Goal: Navigation & Orientation: Find specific page/section

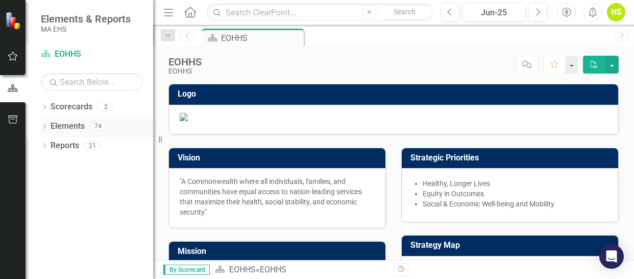
click at [48, 125] on icon "Dropdown" at bounding box center [44, 128] width 7 height 6
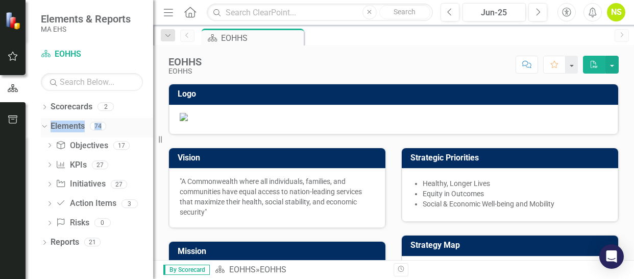
drag, startPoint x: 54, startPoint y: 146, endPoint x: 46, endPoint y: 126, distance: 21.8
click at [46, 126] on div "Dropdown Elements 74 Dropdown Objective Objectives 17 C1. Equitable Outcomes C2…" at bounding box center [97, 176] width 112 height 116
drag, startPoint x: 46, startPoint y: 126, endPoint x: 43, endPoint y: 108, distance: 18.0
click at [43, 108] on icon "Dropdown" at bounding box center [44, 108] width 7 height 6
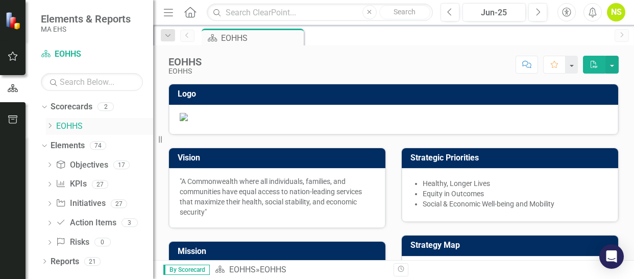
drag, startPoint x: 45, startPoint y: 128, endPoint x: 52, endPoint y: 126, distance: 6.9
click at [45, 128] on div "Dropdown Scorecards 2 Dropdown EOHHS MCB" at bounding box center [97, 118] width 112 height 39
click at [53, 126] on icon "Dropdown" at bounding box center [50, 126] width 8 height 6
click at [72, 142] on link "MCB" at bounding box center [109, 146] width 87 height 12
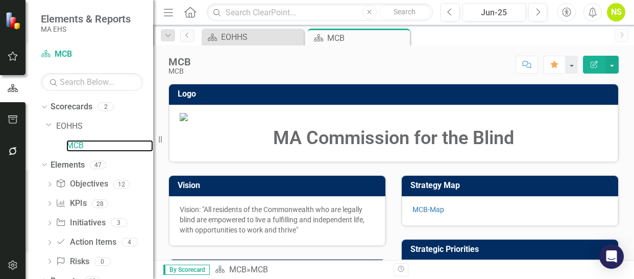
scroll to position [12, 0]
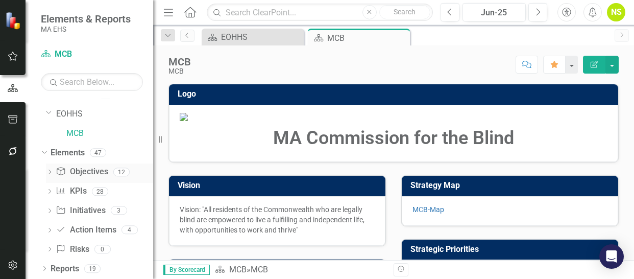
click at [46, 169] on div "Dropdown" at bounding box center [49, 173] width 7 height 9
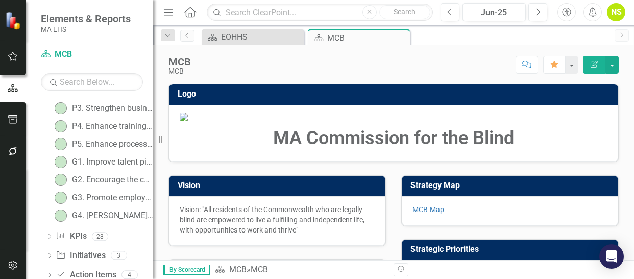
scroll to position [183, 0]
click at [118, 215] on div "G4. [PERSON_NAME] culture of equity, transparency, and coordination" at bounding box center [112, 213] width 81 height 9
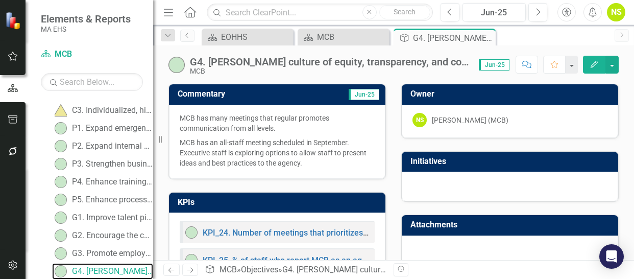
scroll to position [59, 0]
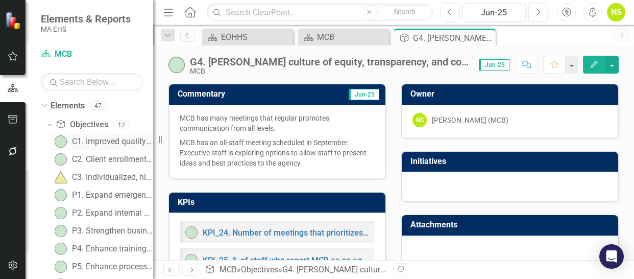
click at [128, 137] on div "C1. Improved quality of life" at bounding box center [112, 141] width 81 height 9
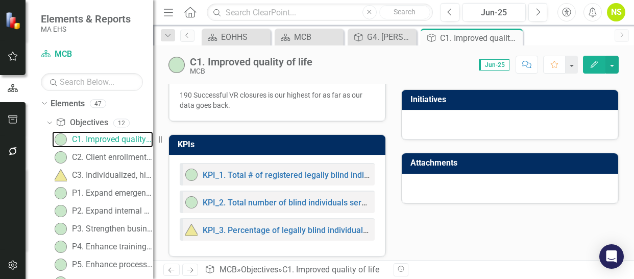
scroll to position [62, 0]
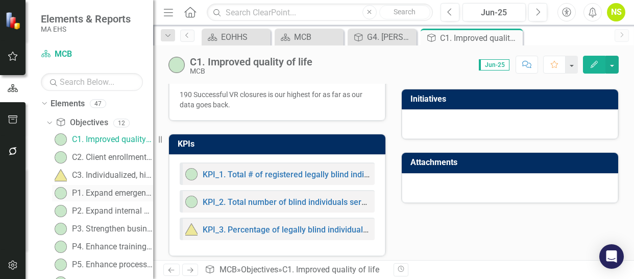
click at [109, 192] on div "P1. Expand emergency preparedness" at bounding box center [112, 192] width 81 height 9
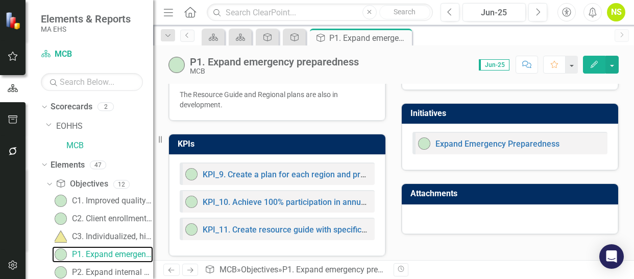
scroll to position [53, 0]
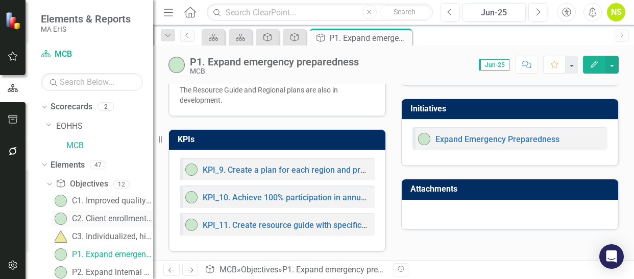
click at [105, 218] on div "C2. Client enrollment and service satisfaction" at bounding box center [112, 218] width 81 height 9
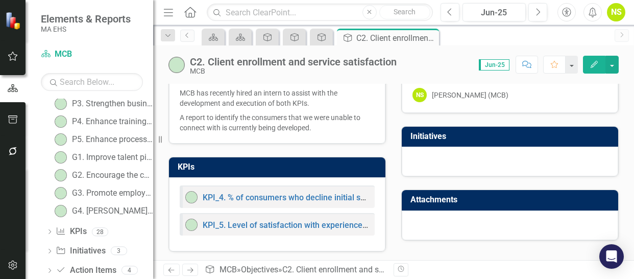
scroll to position [227, 0]
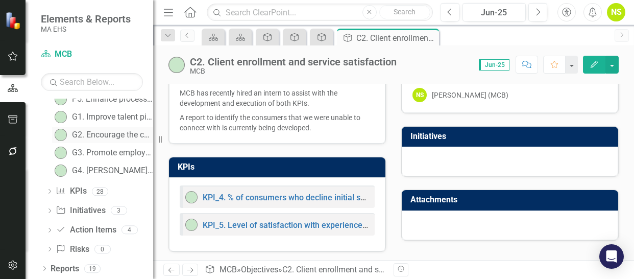
click at [102, 138] on div "G2. Encourage the capture, storage, & sharing of information" at bounding box center [112, 134] width 81 height 9
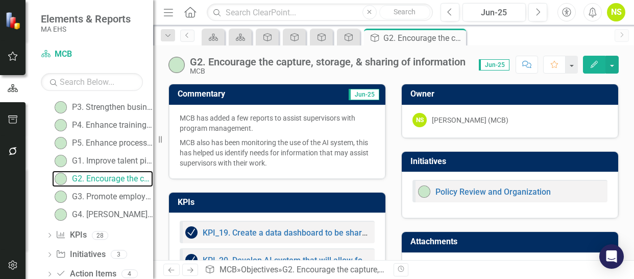
scroll to position [227, 0]
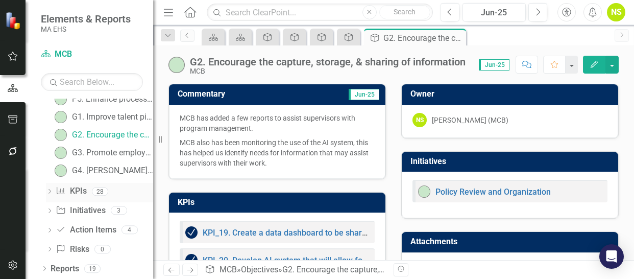
click at [49, 189] on icon "Dropdown" at bounding box center [49, 192] width 7 height 6
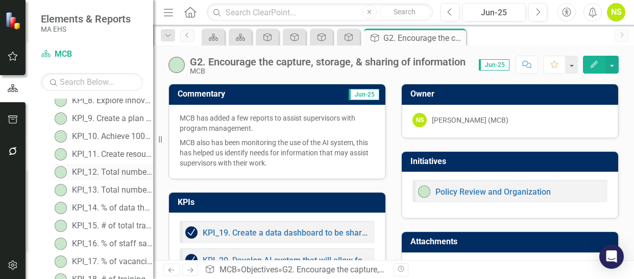
click at [144, 171] on div "KPI_12. Total number of MCB "in services" executed" at bounding box center [112, 171] width 81 height 9
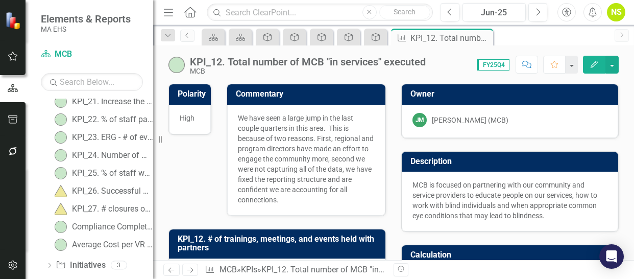
scroll to position [469, 0]
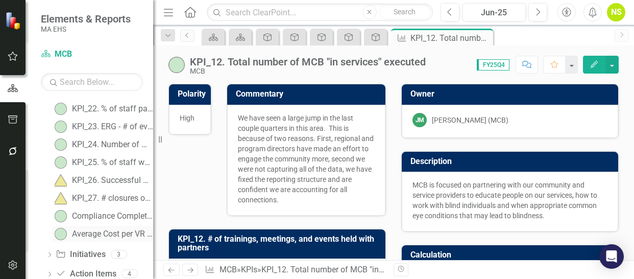
click at [114, 235] on div "Average Cost per VR Closure (Fiscal analysis)" at bounding box center [112, 233] width 81 height 9
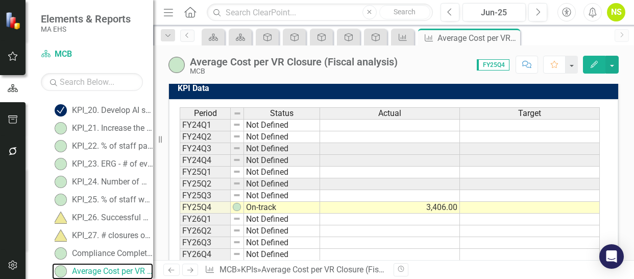
scroll to position [338, 0]
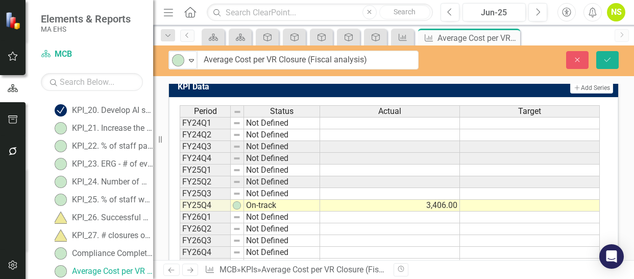
drag, startPoint x: 401, startPoint y: 64, endPoint x: 197, endPoint y: 65, distance: 204.2
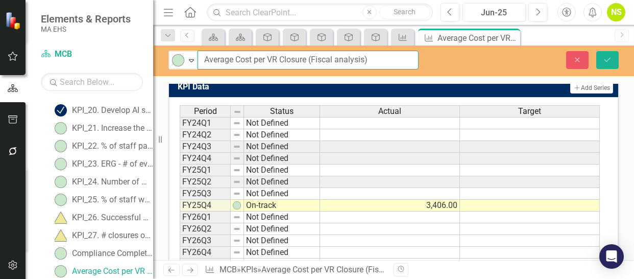
drag, startPoint x: 397, startPoint y: 62, endPoint x: 193, endPoint y: 81, distance: 205.0
click at [193, 81] on div "On-track Expand Average Cost per VR Closure (Fiscal analysis) Close Save Polari…" at bounding box center [393, 152] width 481 height 214
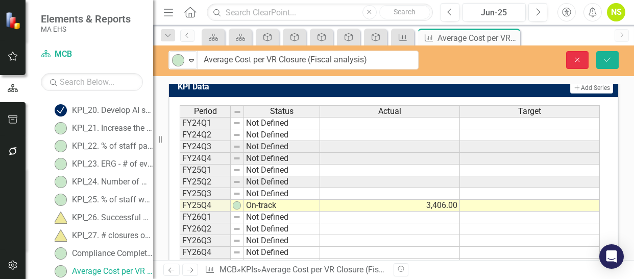
click at [584, 62] on button "Close" at bounding box center [577, 60] width 22 height 18
